Goal: Check status

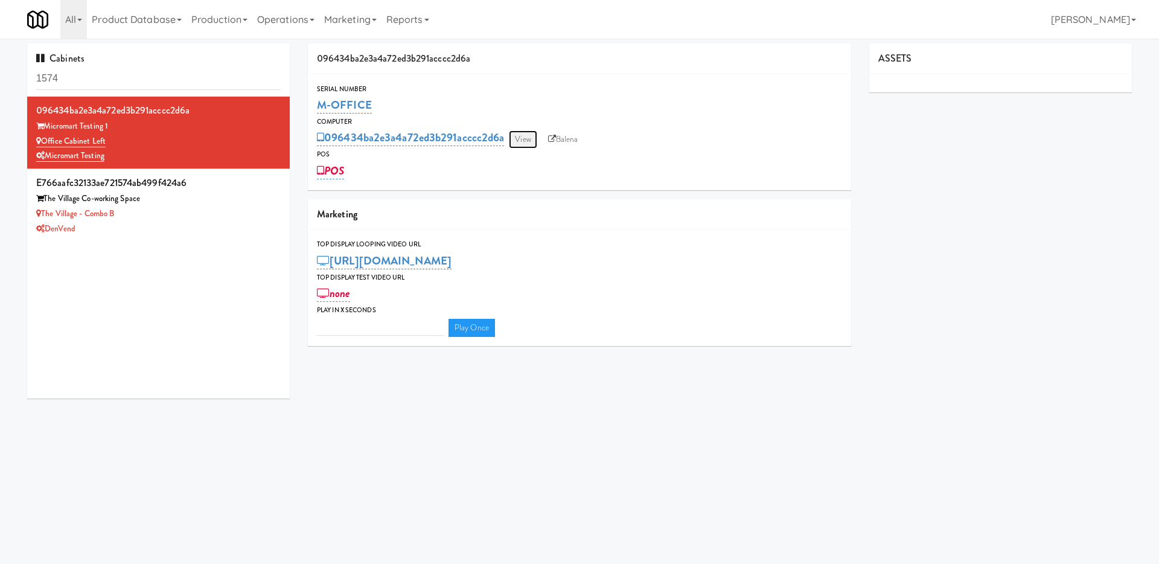
click at [527, 138] on link "View" at bounding box center [523, 139] width 28 height 18
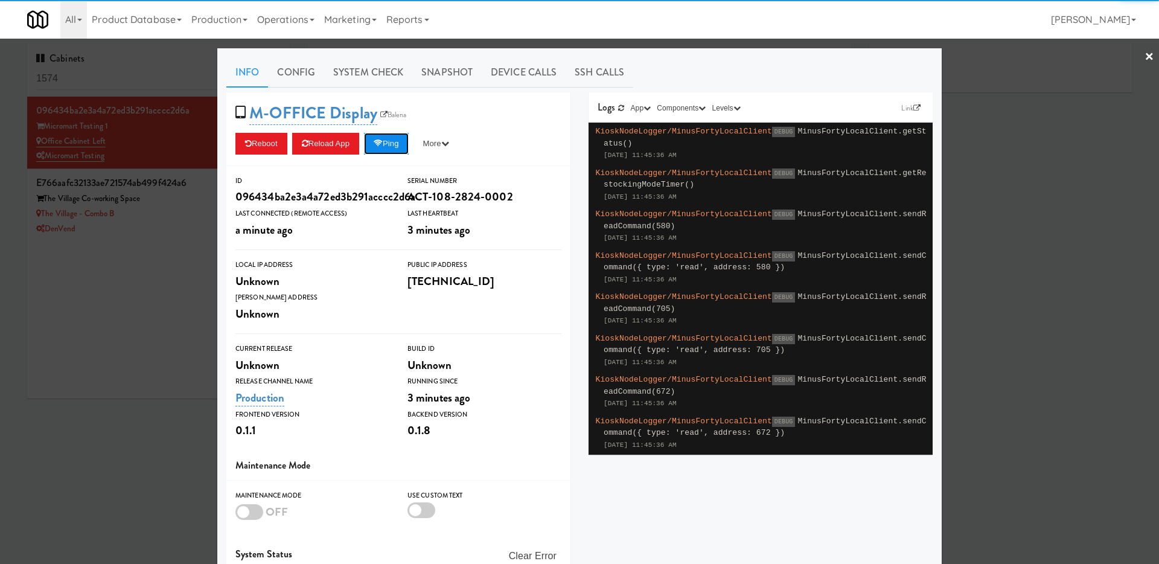
click at [375, 142] on button "Ping" at bounding box center [386, 144] width 45 height 22
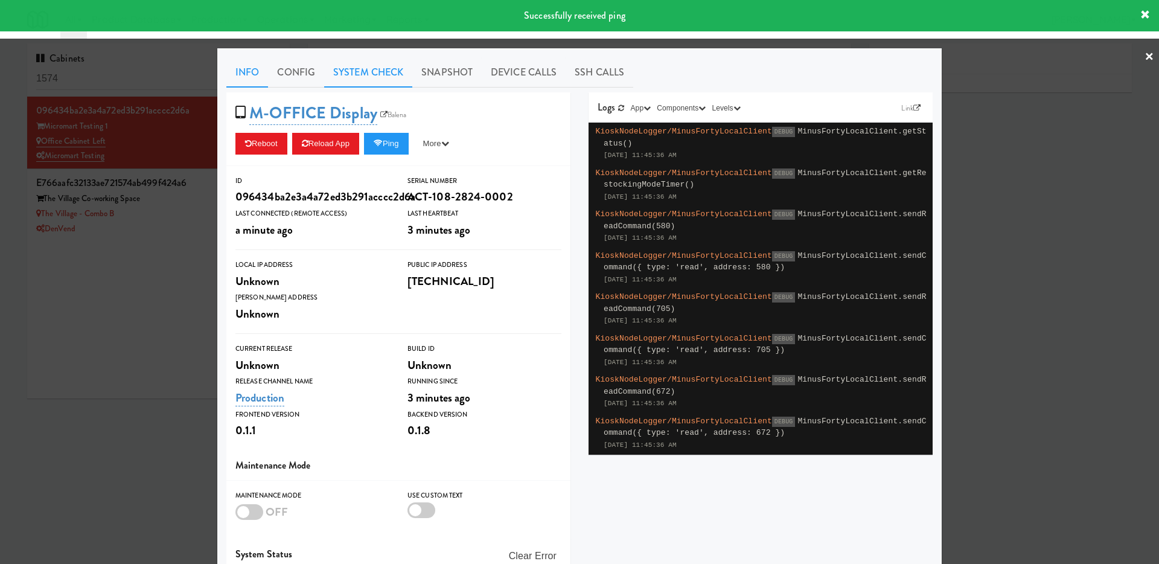
click at [377, 69] on link "System Check" at bounding box center [368, 72] width 88 height 30
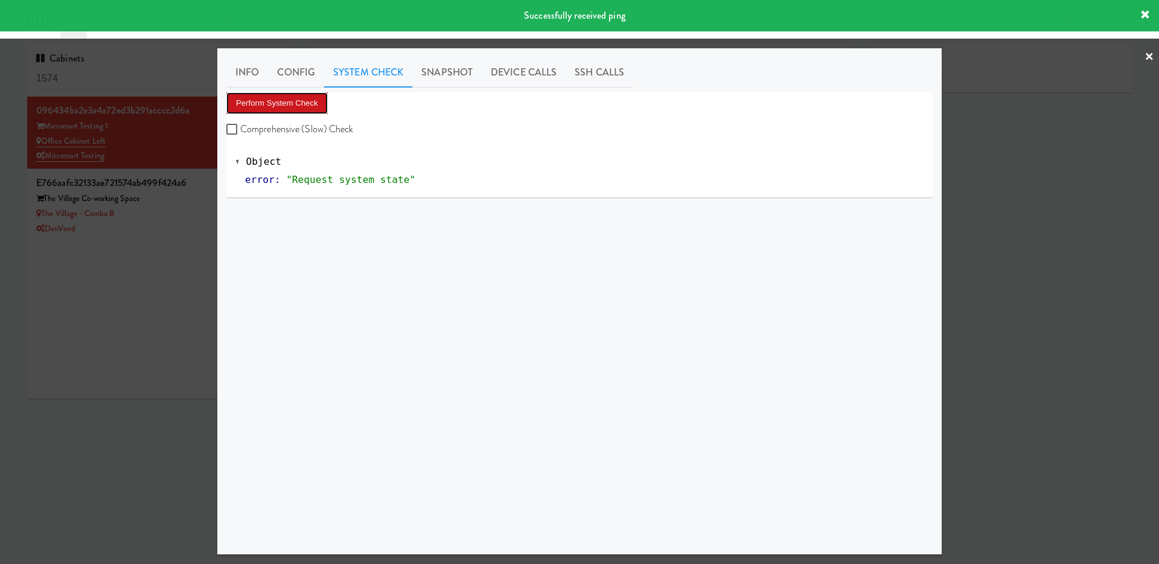
click at [312, 101] on button "Perform System Check" at bounding box center [276, 103] width 101 height 22
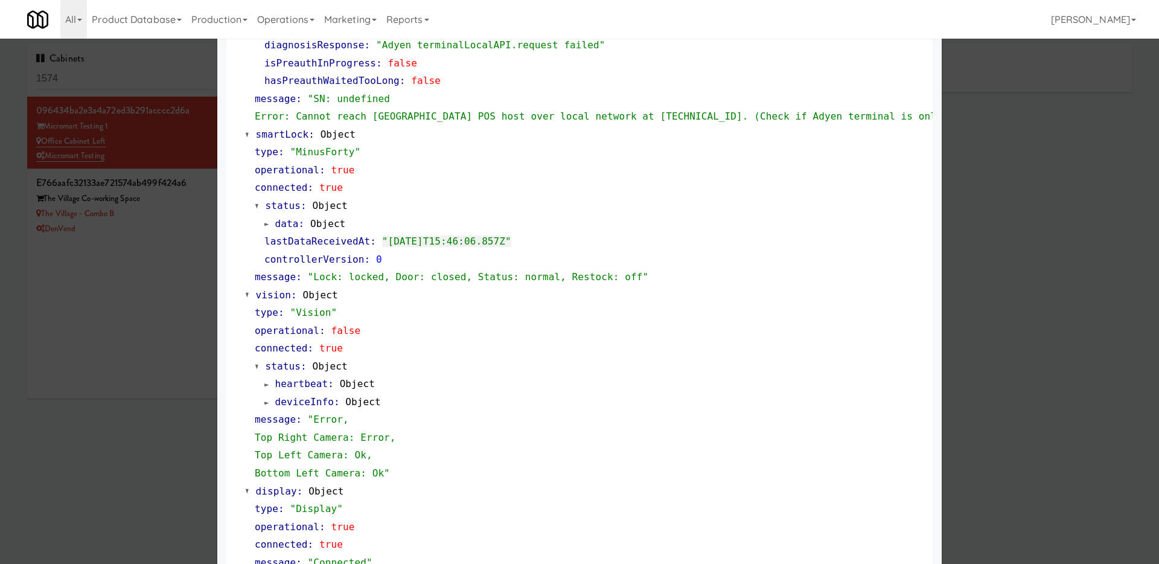
scroll to position [220, 0]
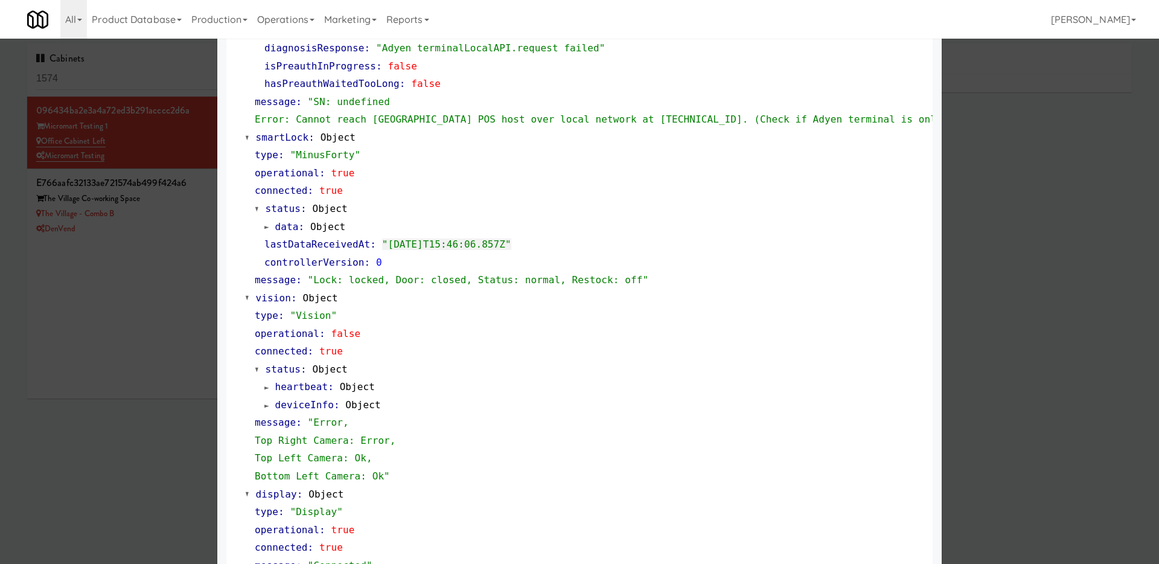
click at [275, 223] on span "data" at bounding box center [287, 226] width 24 height 11
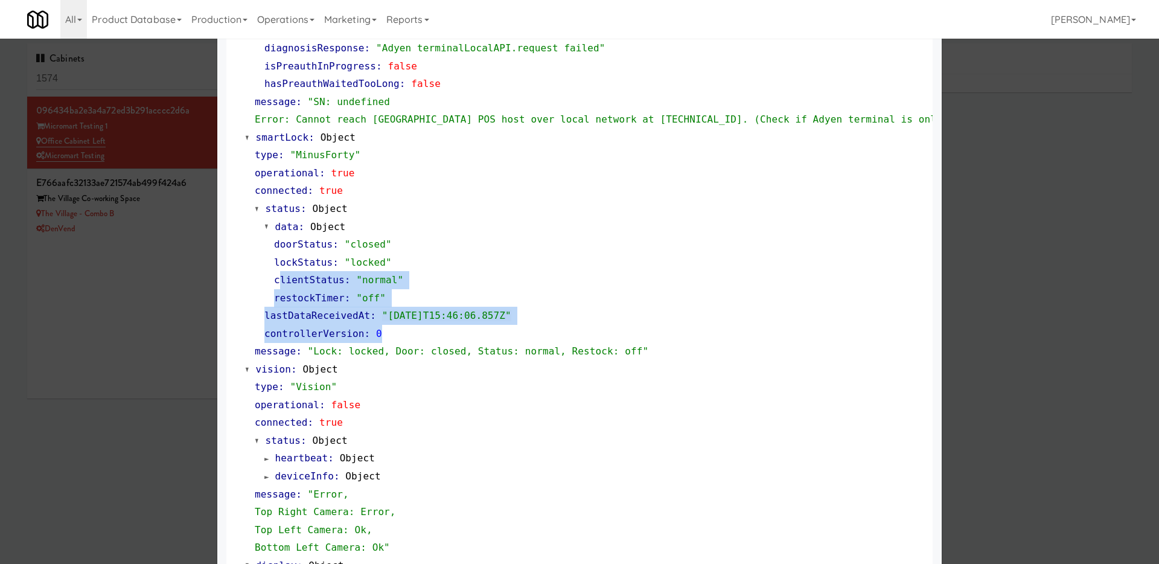
drag, startPoint x: 385, startPoint y: 332, endPoint x: 281, endPoint y: 276, distance: 118.5
click at [281, 276] on div "data : Object doorStatus : "closed" lockStatus : "locked" clientStatus : "norma…" at bounding box center [589, 280] width 669 height 125
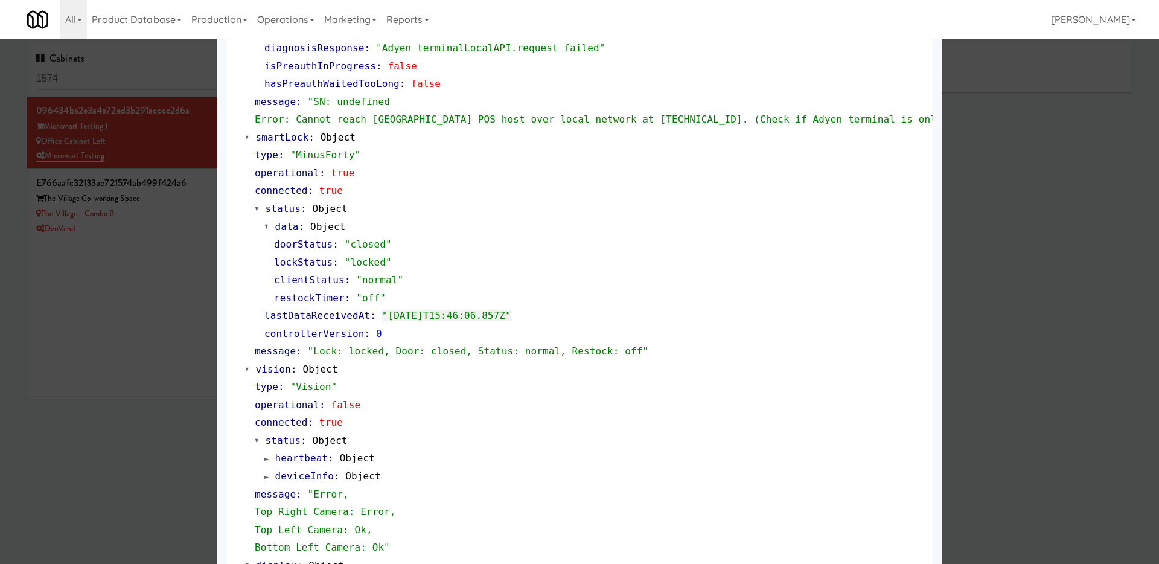
click at [352, 308] on div "lastDataReceivedAt : "[DATE]T15:46:06.857Z"" at bounding box center [593, 316] width 659 height 18
